Goal: Check status: Check status

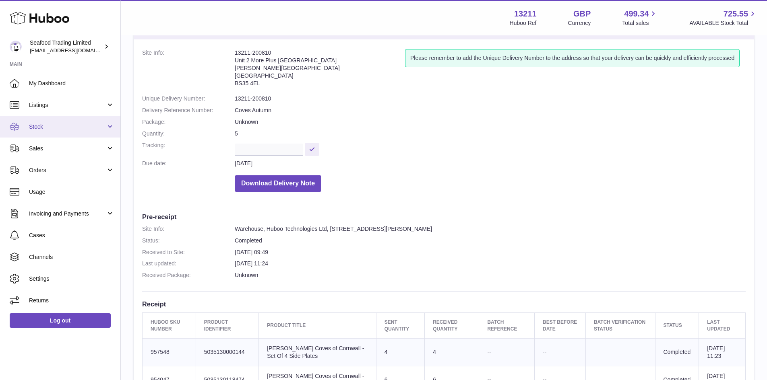
click at [45, 125] on span "Stock" at bounding box center [67, 127] width 77 height 8
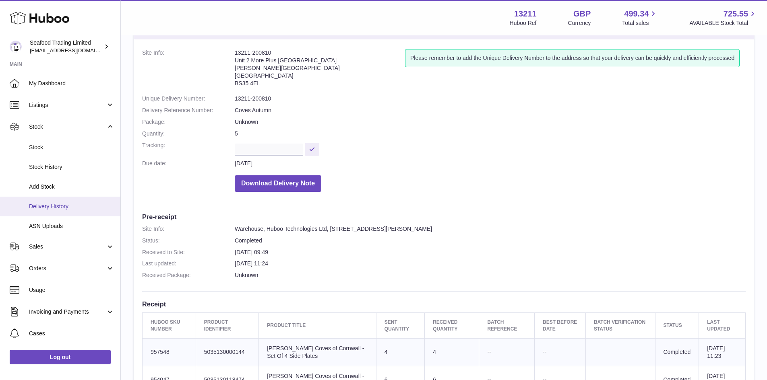
click at [66, 199] on link "Delivery History" at bounding box center [60, 207] width 120 height 20
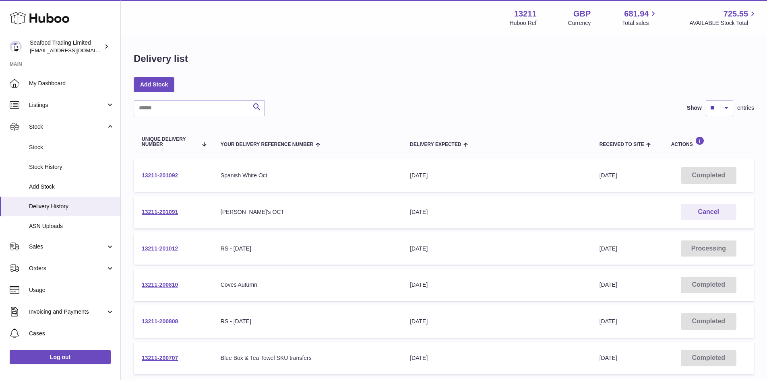
click at [160, 246] on link "13211-201012" at bounding box center [160, 249] width 36 height 6
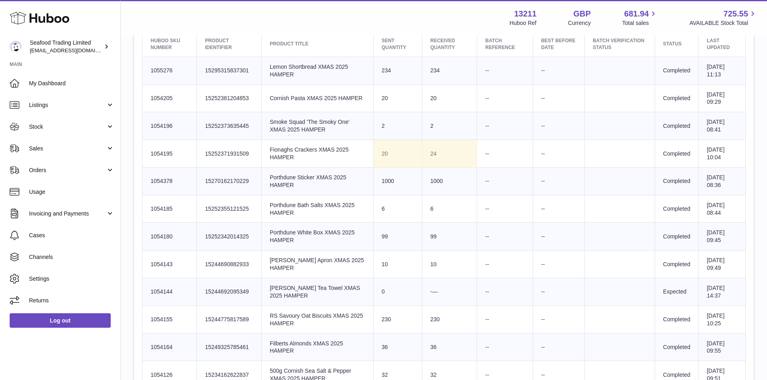
scroll to position [282, 0]
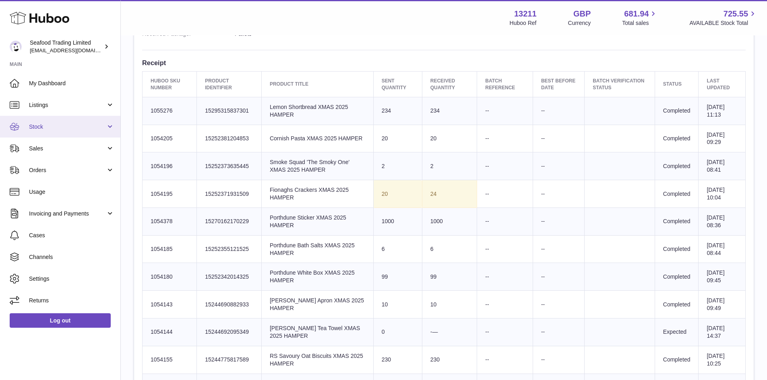
click at [38, 127] on span "Stock" at bounding box center [67, 127] width 77 height 8
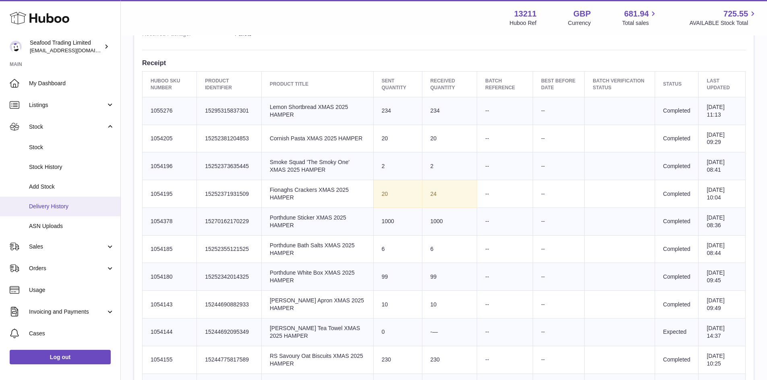
click at [63, 209] on span "Delivery History" at bounding box center [71, 207] width 85 height 8
